Goal: Task Accomplishment & Management: Use online tool/utility

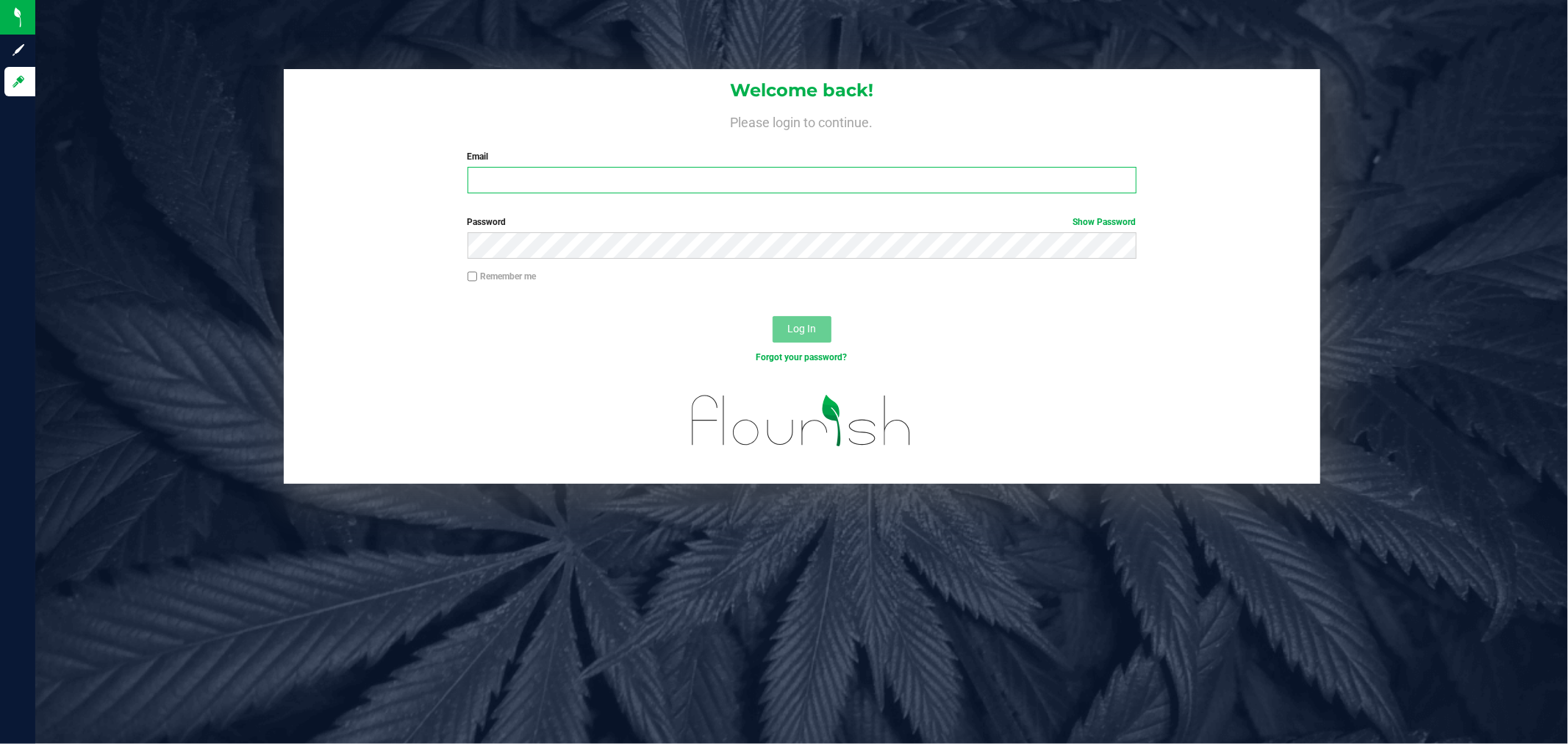
click at [715, 187] on input "Email" at bounding box center [802, 180] width 669 height 26
type input "[EMAIL_ADDRESS][DOMAIN_NAME]"
click at [772, 316] on button "Log In" at bounding box center [801, 329] width 58 height 26
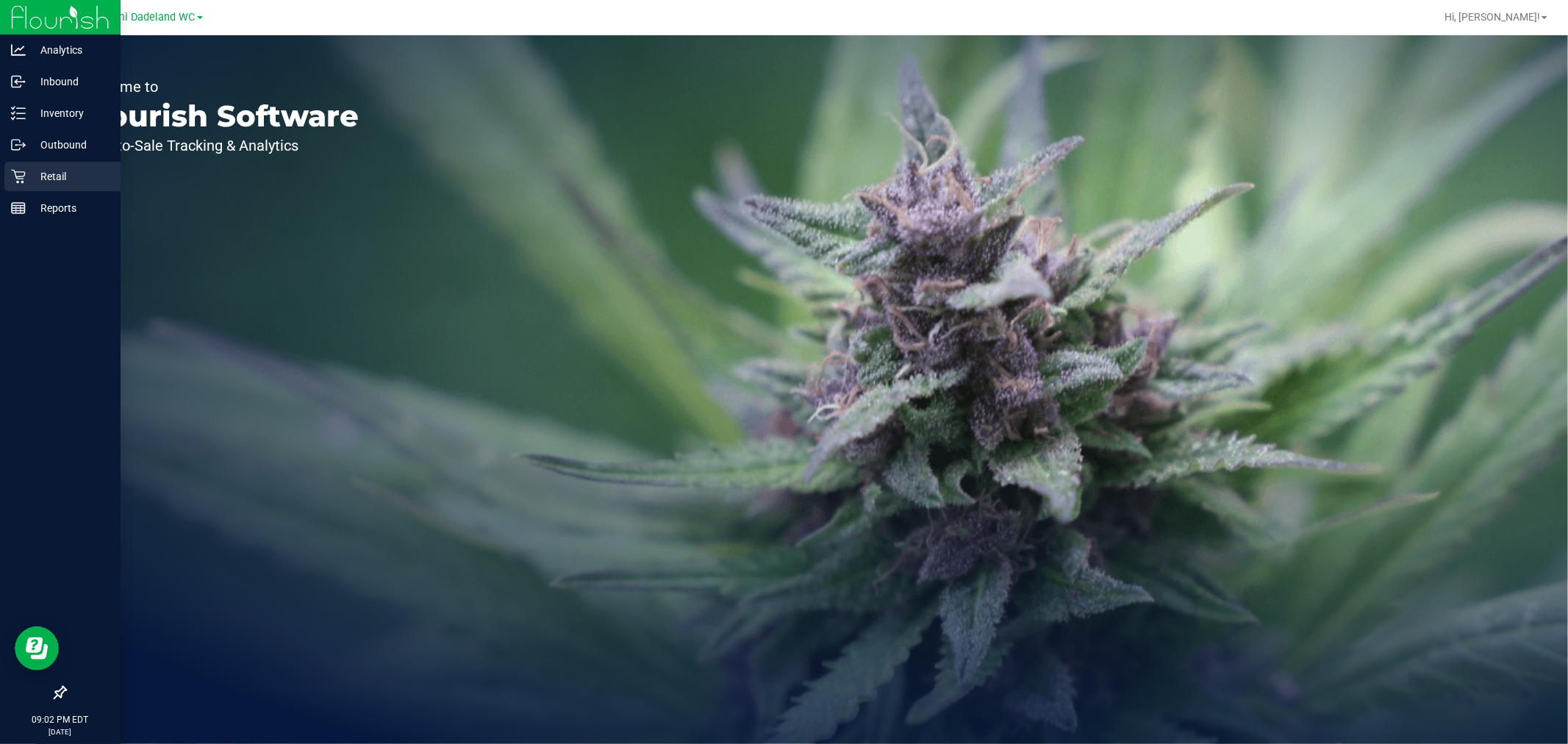
click at [18, 185] on div "Retail" at bounding box center [62, 176] width 116 height 30
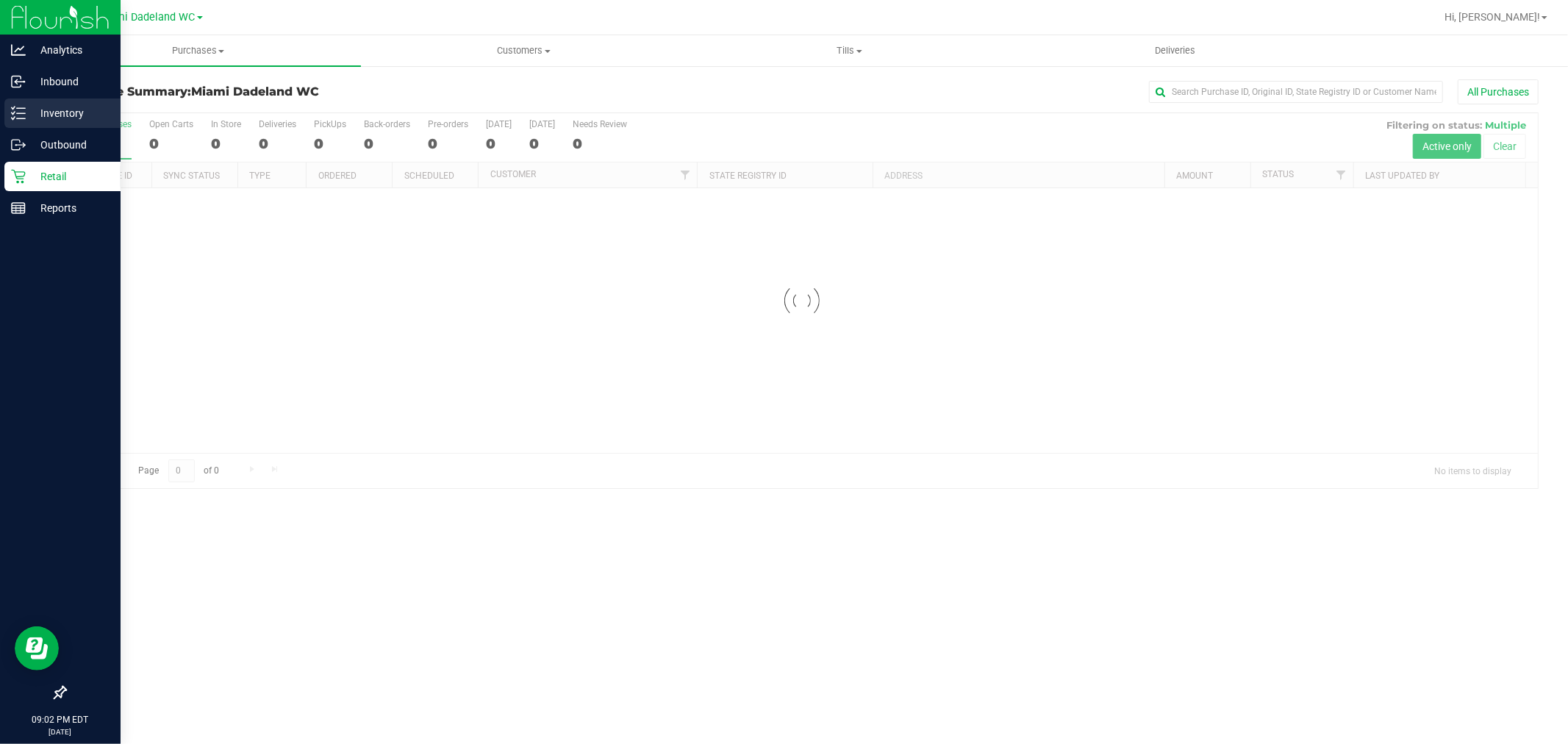
click at [57, 120] on p "Inventory" at bounding box center [70, 113] width 88 height 18
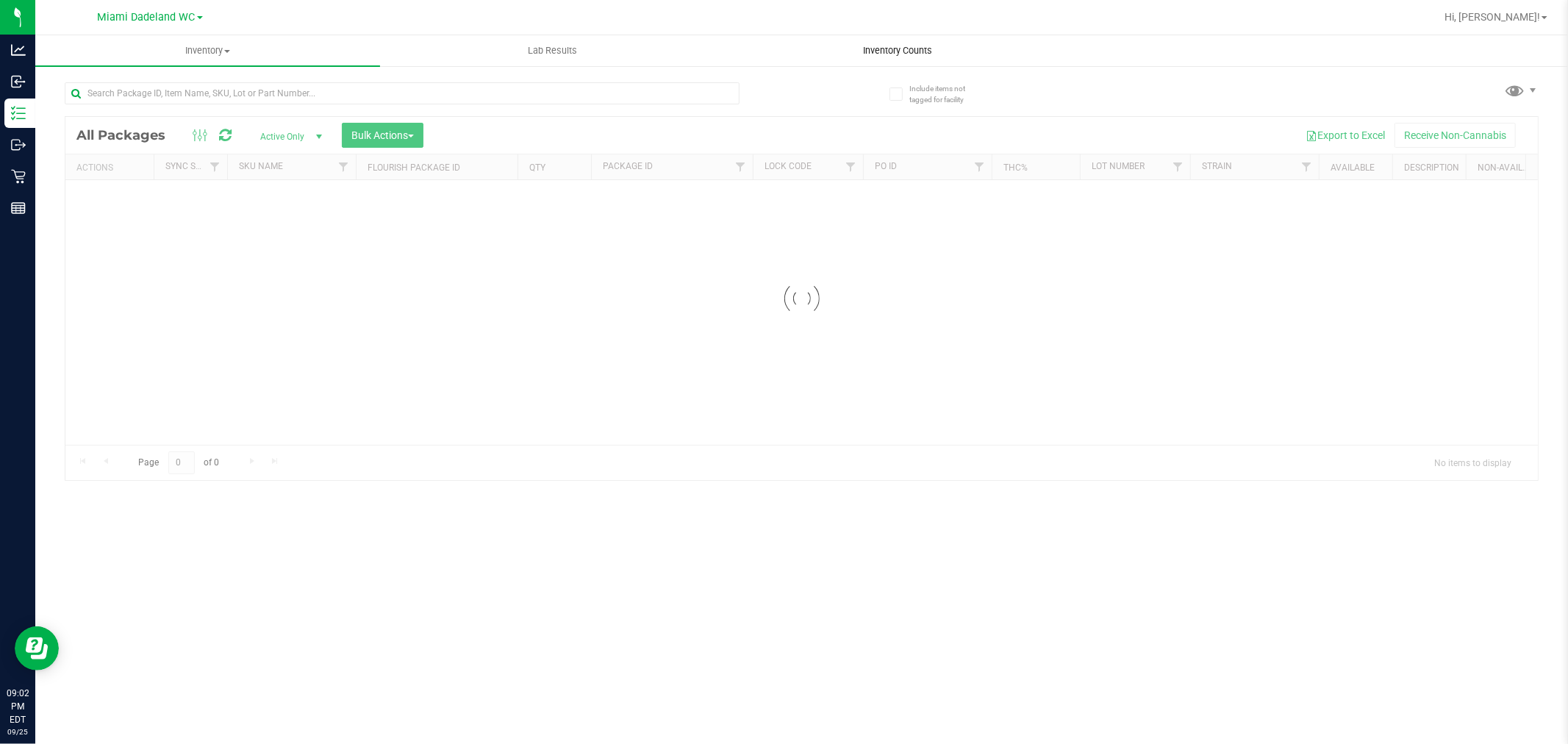
click at [885, 53] on span "Inventory Counts" at bounding box center [897, 50] width 109 height 13
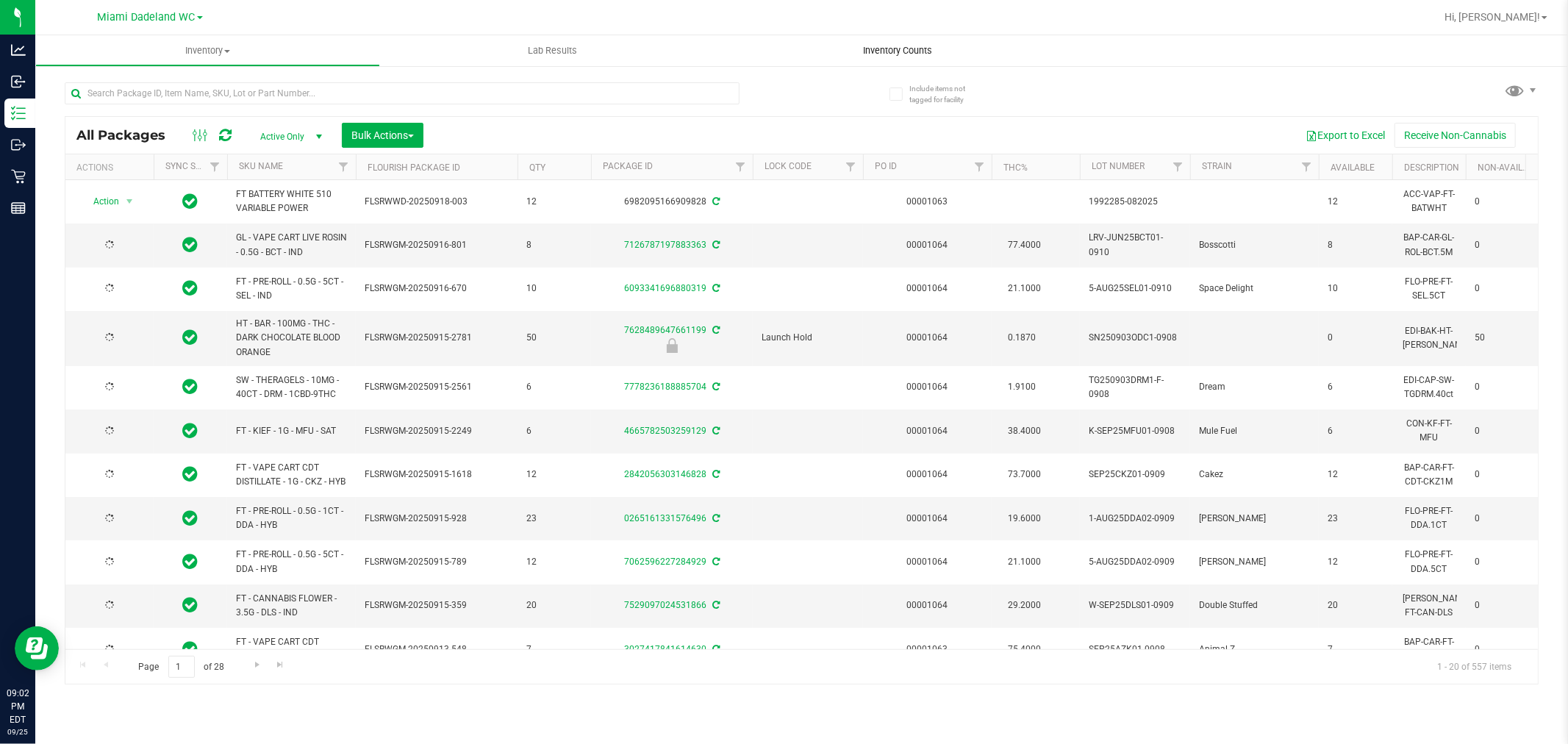
click at [885, 53] on span "Inventory Counts" at bounding box center [897, 50] width 109 height 13
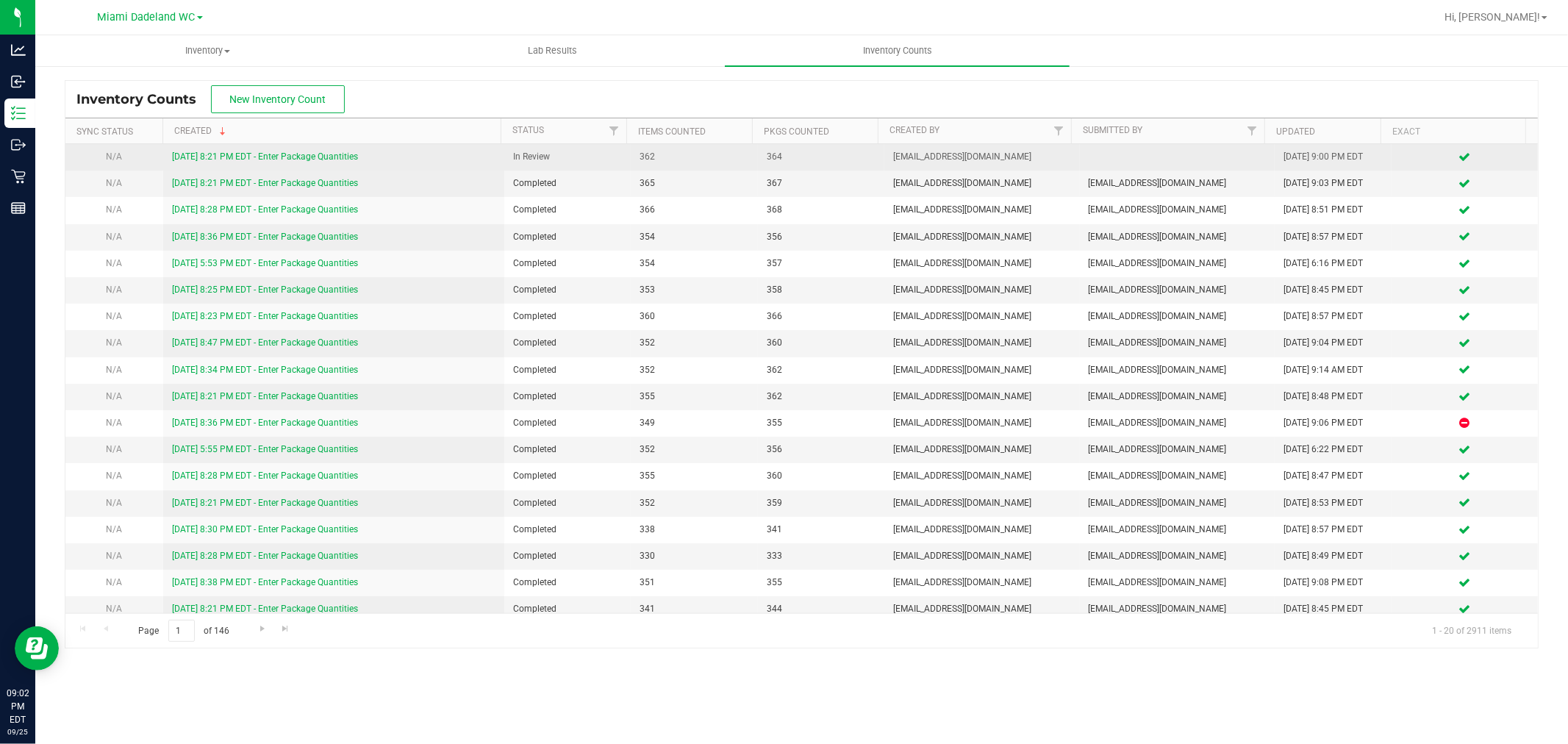
click at [327, 155] on link "[DATE] 8:21 PM EDT - Enter Package Quantities" at bounding box center [265, 156] width 186 height 10
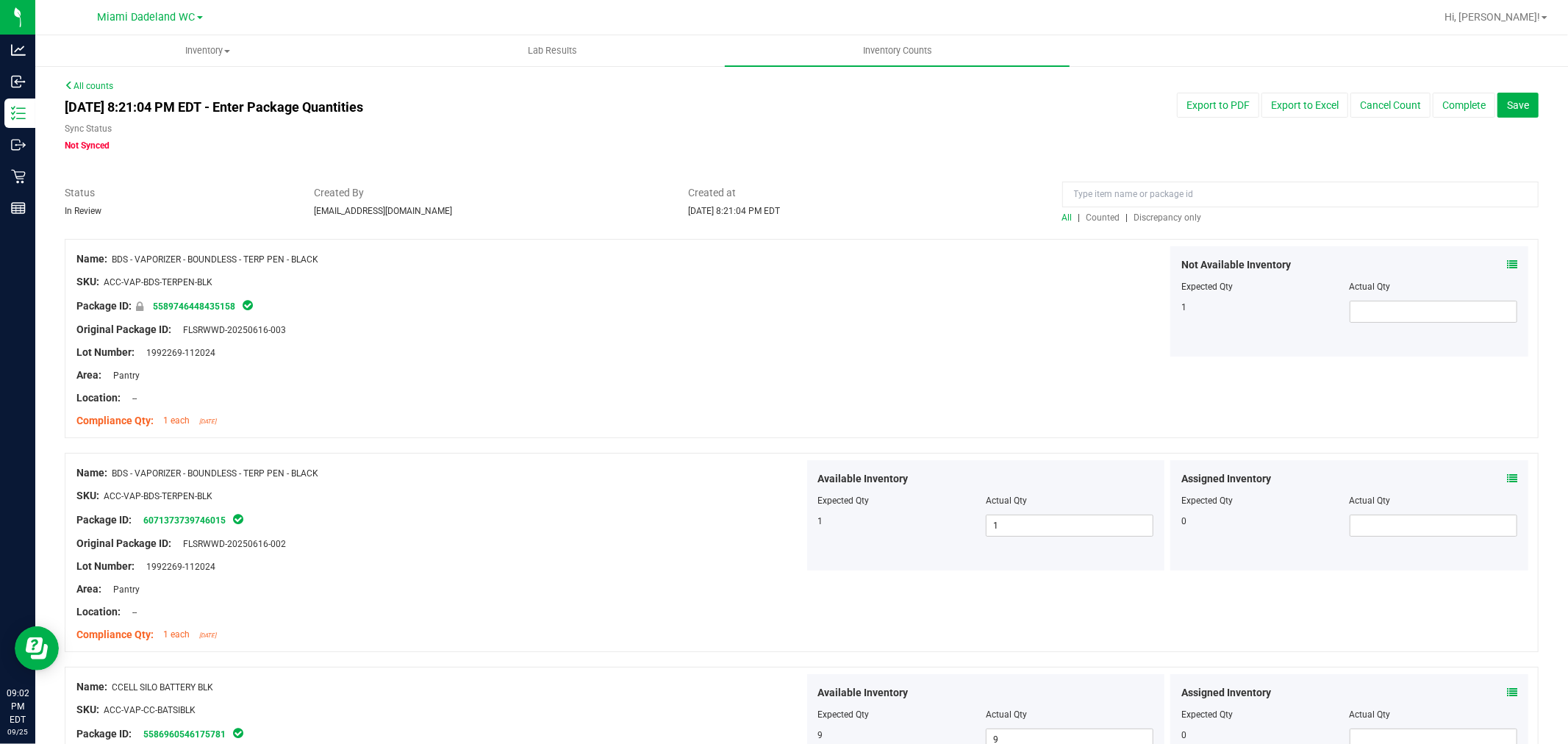
click at [1176, 219] on span "Discrepancy only" at bounding box center [1167, 217] width 67 height 10
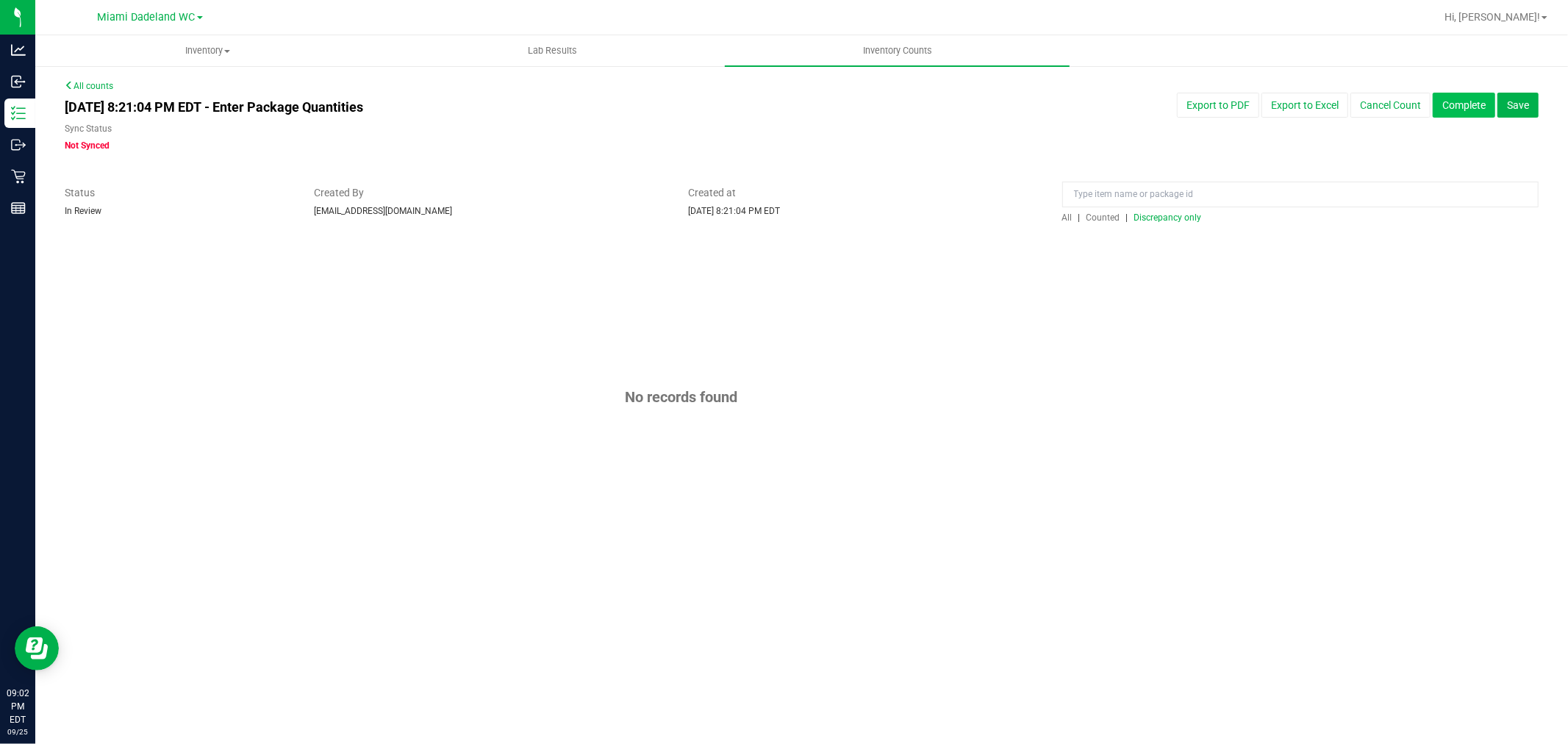
click at [1463, 105] on button "Complete" at bounding box center [1464, 105] width 63 height 25
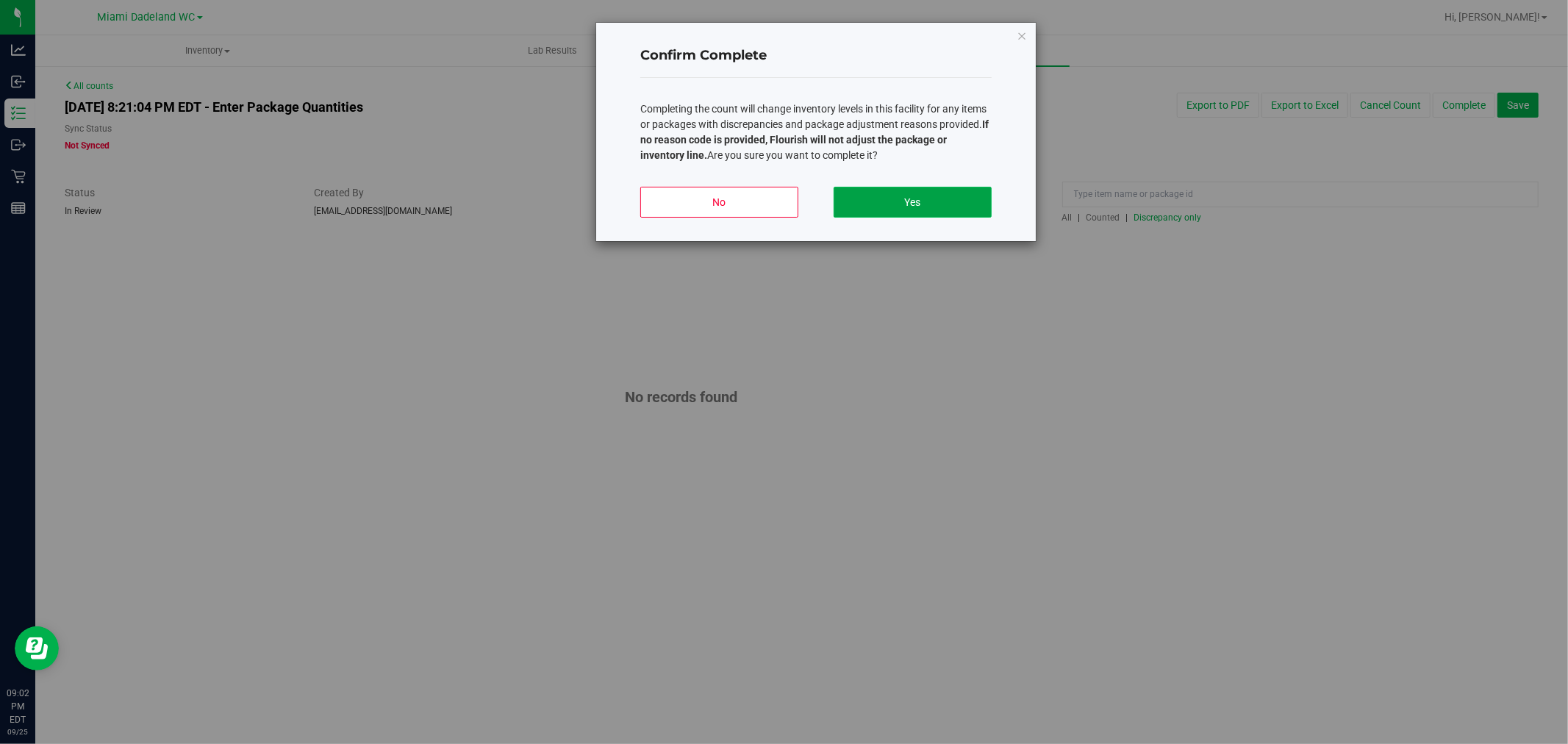
click at [949, 217] on button "Yes" at bounding box center [912, 202] width 158 height 31
